Goal: Complete application form

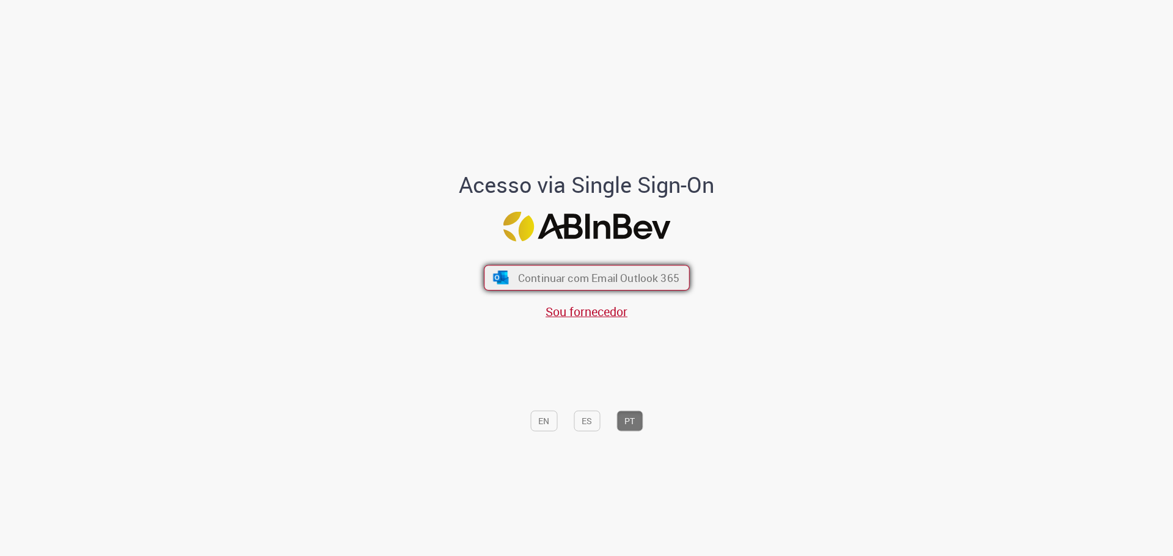
click at [560, 285] on span "Continuar com Email Outlook 365" at bounding box center [597, 278] width 161 height 14
